Goal: Use online tool/utility: Utilize a website feature to perform a specific function

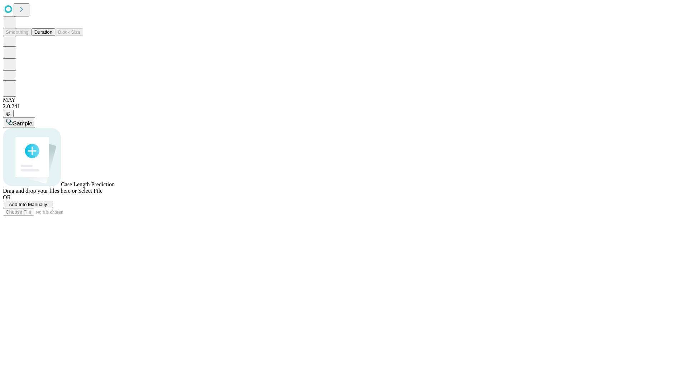
click at [52, 36] on button "Duration" at bounding box center [44, 32] width 24 height 8
click at [103, 194] on span "Select File" at bounding box center [90, 191] width 24 height 6
